Goal: Task Accomplishment & Management: Manage account settings

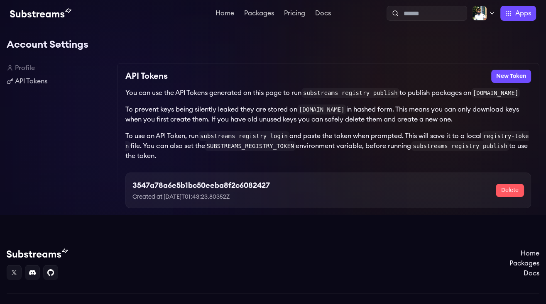
click at [171, 185] on h3 "3547a78a6e5b1bc50eeba8f2c6082427" at bounding box center [200, 186] width 137 height 12
drag, startPoint x: 132, startPoint y: 185, endPoint x: 267, endPoint y: 180, distance: 135.9
click at [267, 180] on div "3547a78a6e5b1bc50eeba8f2c6082427 Created at 2025-06-03T01:43:23.80352Z Delete" at bounding box center [328, 191] width 406 height 36
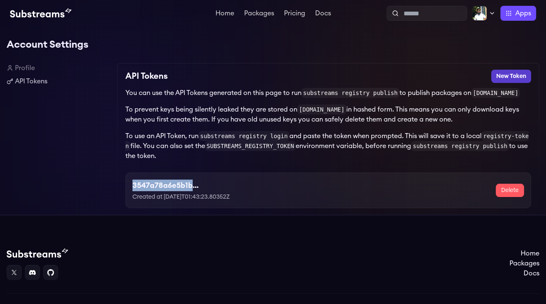
click at [501, 81] on button "New Token" at bounding box center [511, 76] width 40 height 13
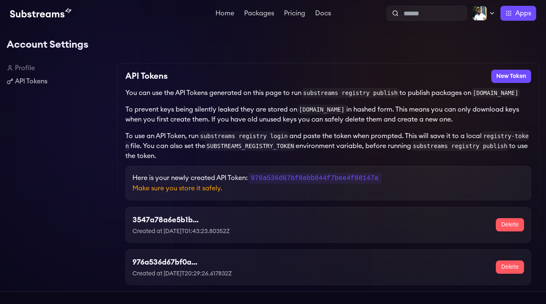
drag, startPoint x: 254, startPoint y: 178, endPoint x: 386, endPoint y: 176, distance: 132.1
click at [382, 176] on code "976a536d67bf0abb844f7bee4f88147a" at bounding box center [314, 178] width 134 height 11
copy p "976a536d67bf0abb844f7bee4f88147a"
click at [282, 149] on code "SUBSTREAMS_REGISTRY_TOKEN" at bounding box center [250, 146] width 91 height 10
